Goal: Task Accomplishment & Management: Complete application form

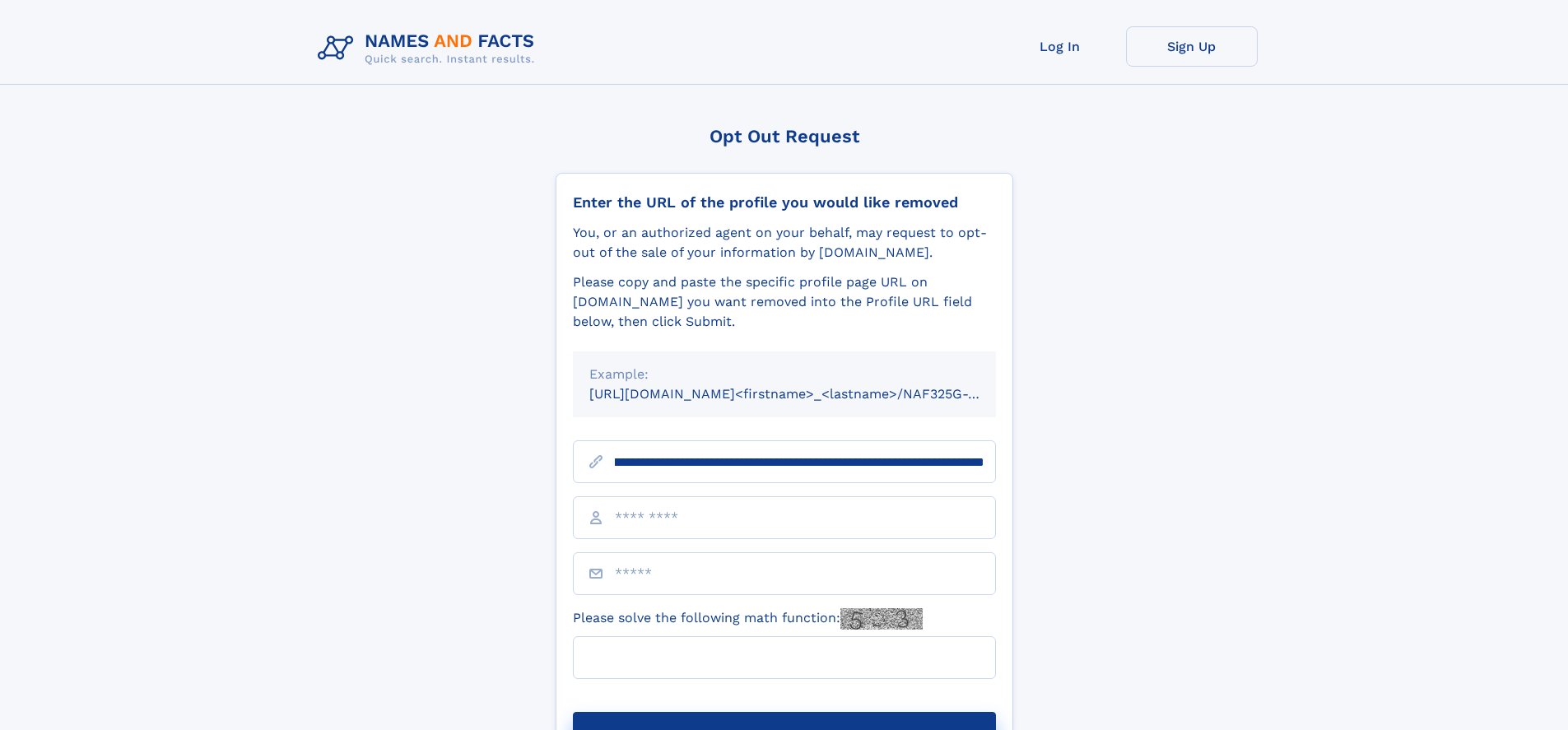
scroll to position [0, 224]
type input "**********"
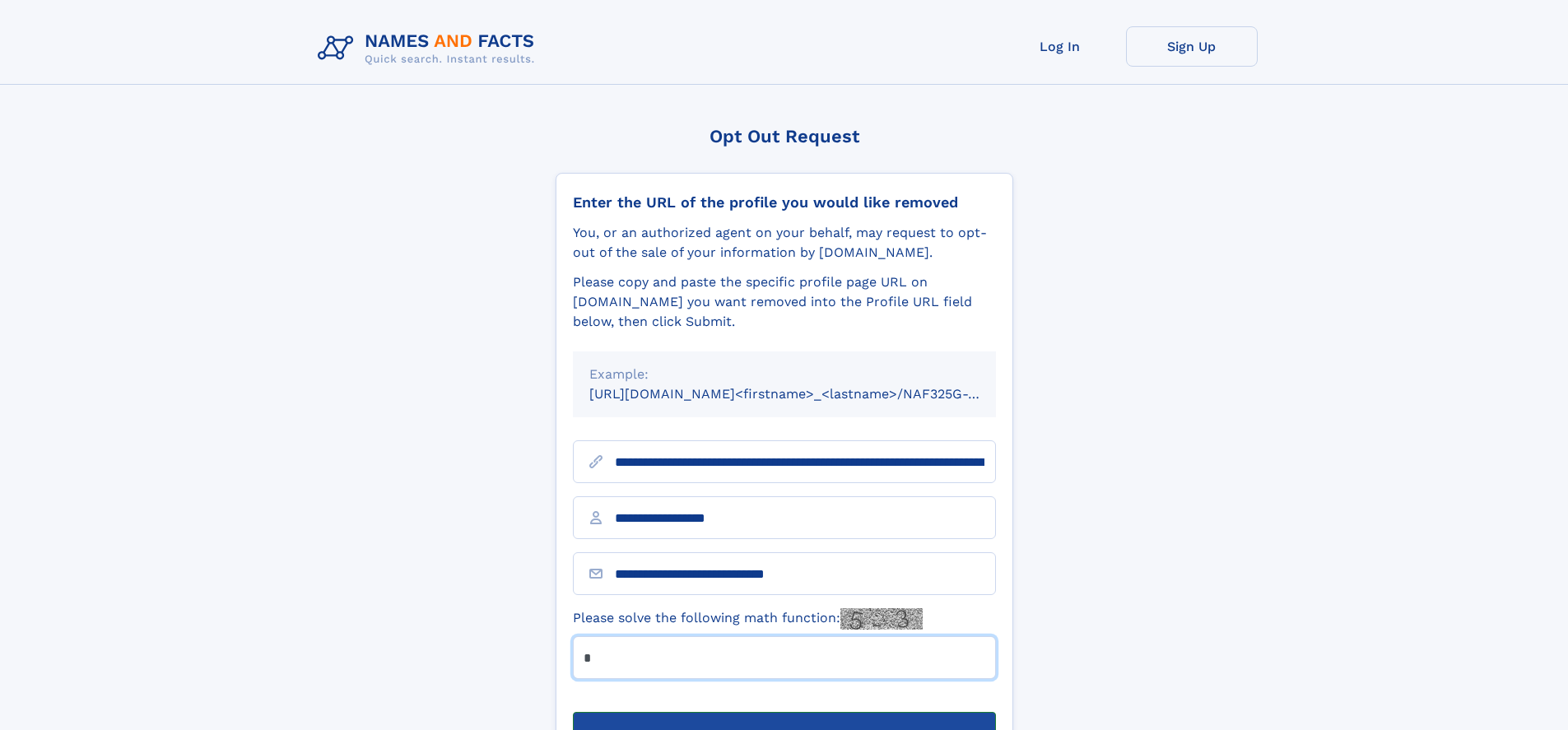
type input "*"
click at [784, 712] on button "Submit Opt Out Request" at bounding box center [784, 738] width 423 height 53
